Goal: Information Seeking & Learning: Learn about a topic

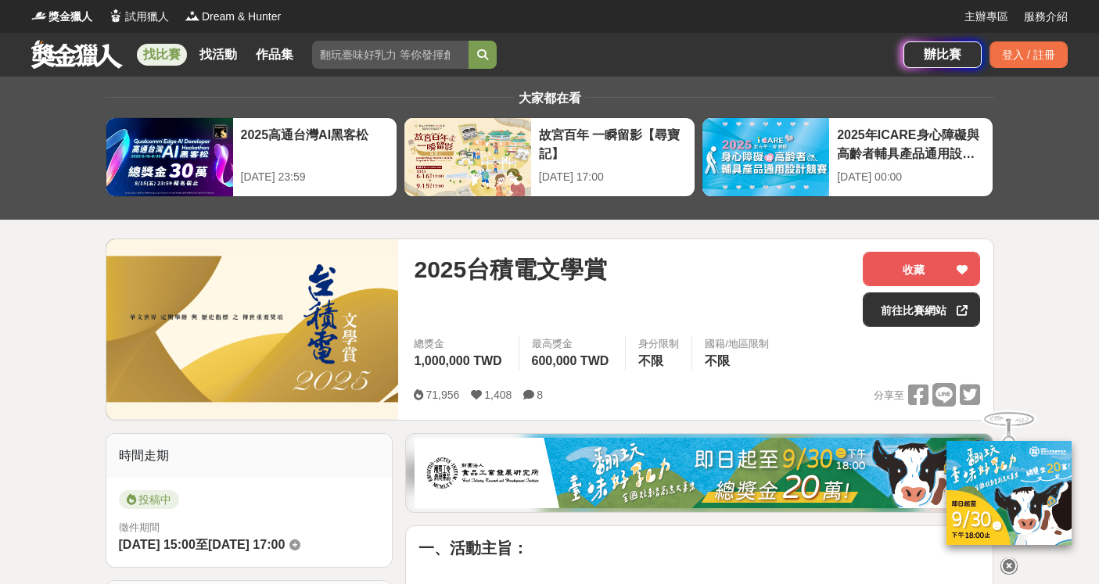
click at [375, 51] on input "search" at bounding box center [390, 55] width 156 height 28
drag, startPoint x: 537, startPoint y: 271, endPoint x: 581, endPoint y: 271, distance: 44.6
click at [581, 271] on span "2025台積電文學賞" at bounding box center [510, 269] width 193 height 35
copy span "文學"
click at [397, 50] on input "search" at bounding box center [390, 55] width 156 height 28
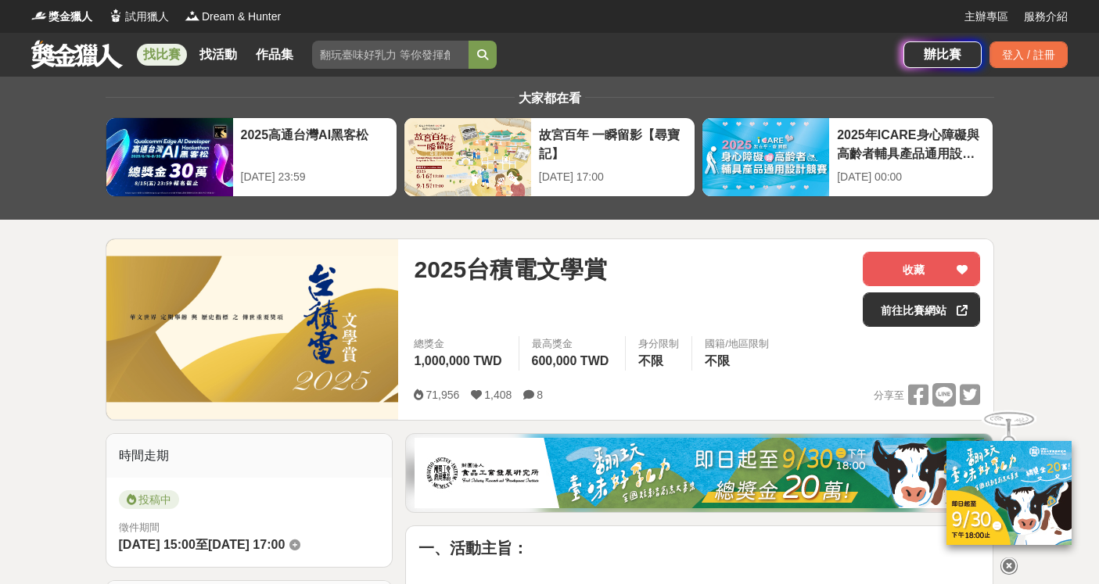
paste input "文學"
type input "文學"
click at [478, 56] on icon "submit" at bounding box center [482, 54] width 11 height 11
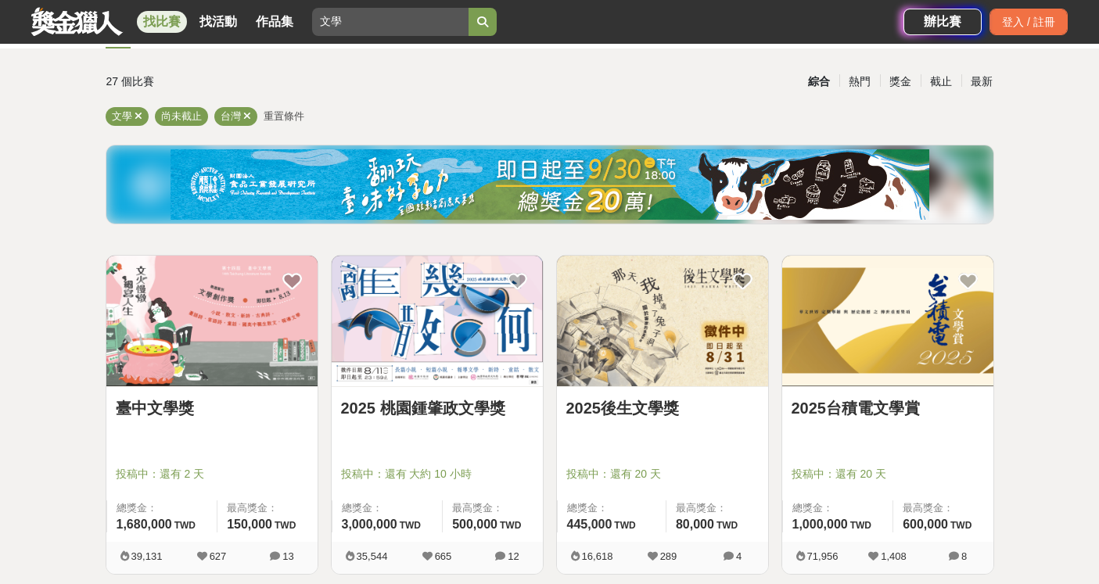
scroll to position [212, 0]
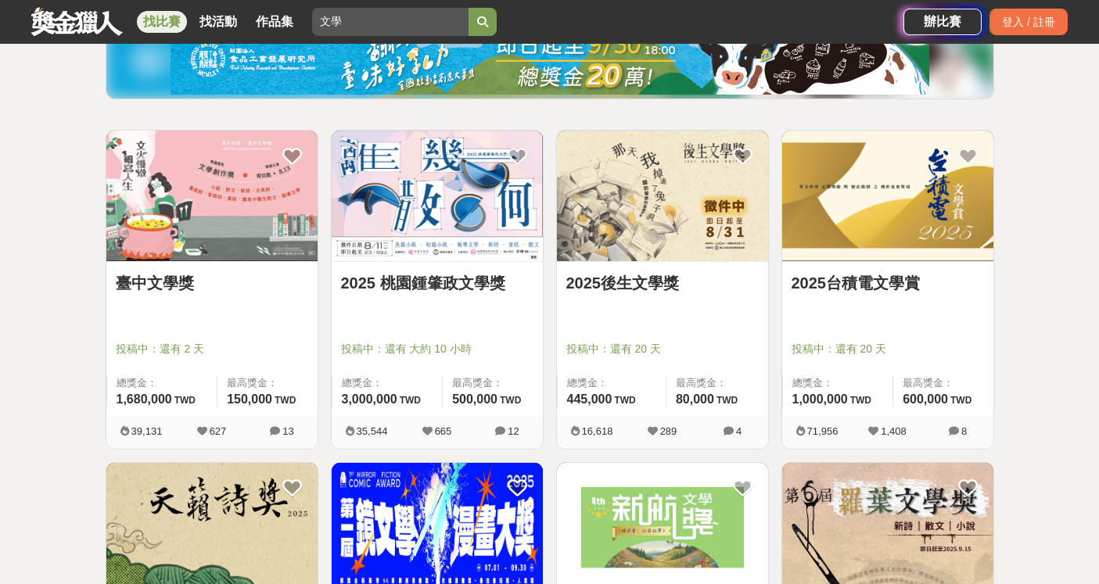
click at [635, 282] on link "2025後生文學獎" at bounding box center [662, 282] width 192 height 23
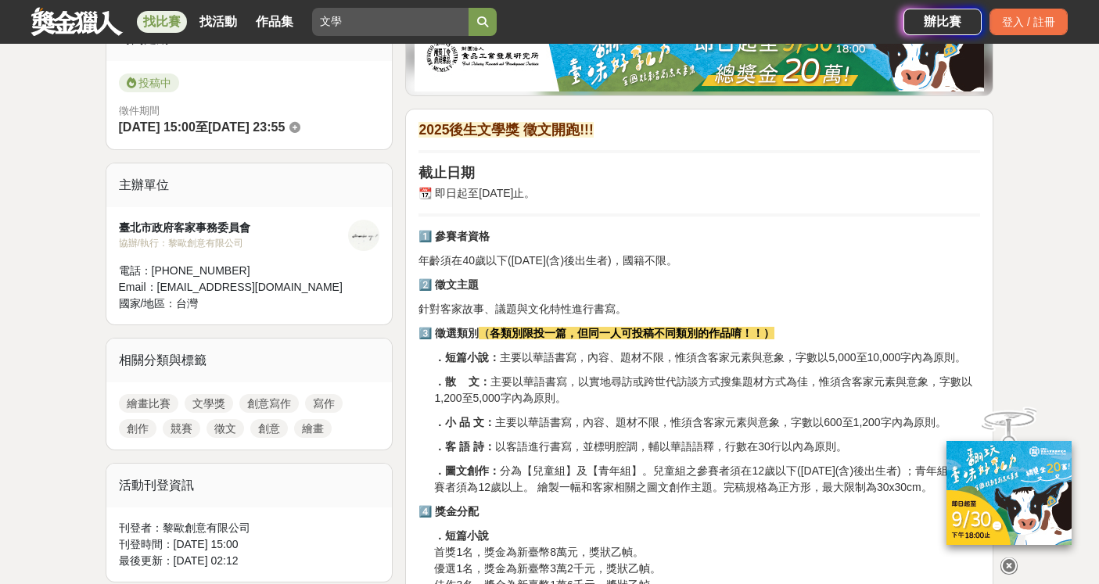
scroll to position [480, 0]
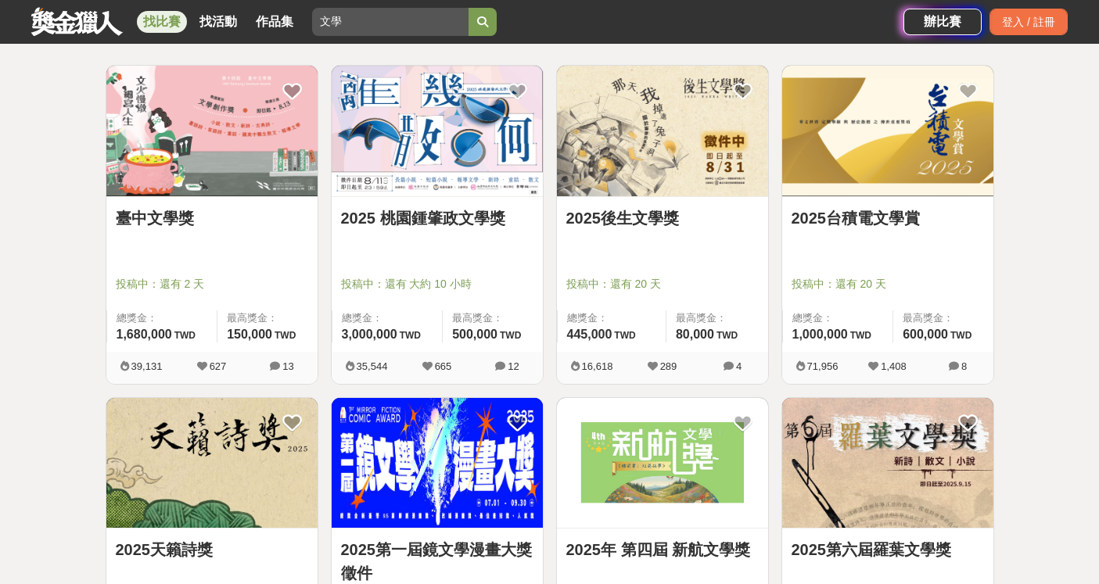
scroll to position [271, 0]
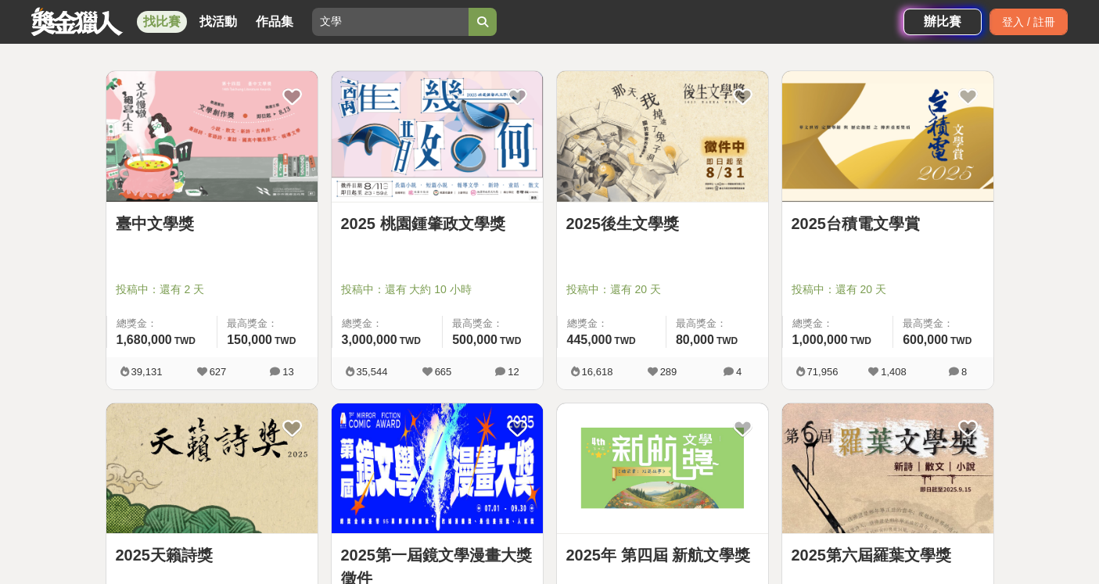
click at [431, 270] on div at bounding box center [442, 267] width 202 height 19
click at [425, 221] on link "2025 桃園鍾肇政文學獎" at bounding box center [437, 223] width 192 height 23
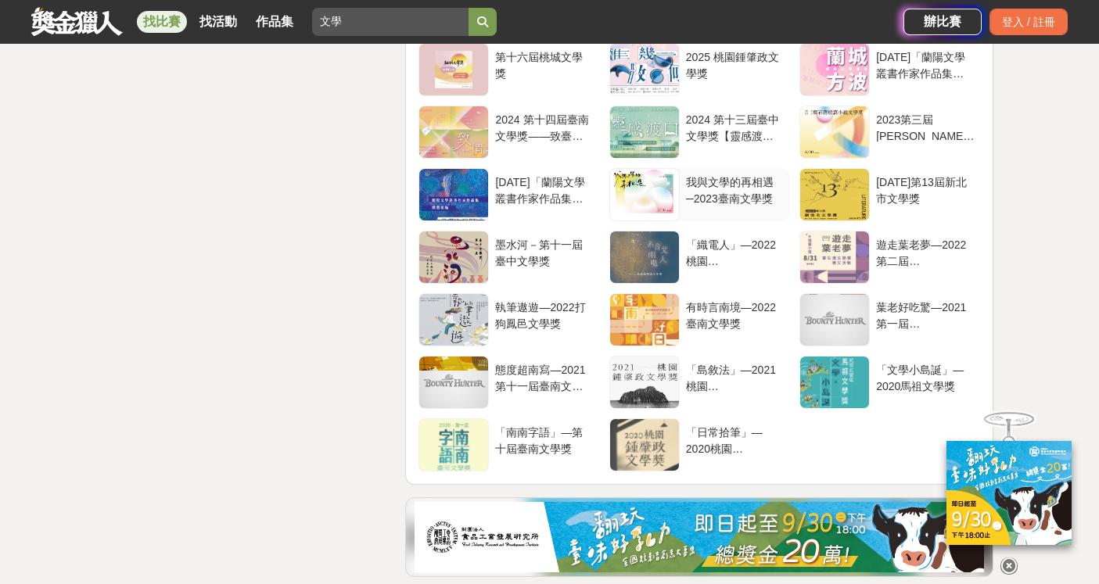
scroll to position [2937, 0]
